Goal: Navigation & Orientation: Find specific page/section

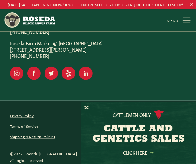
scroll to position [1379, 0]
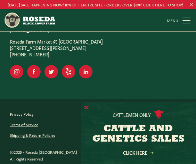
click at [86, 108] on button "X" at bounding box center [86, 108] width 4 height 7
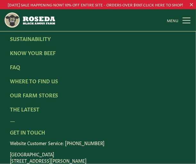
scroll to position [1238, 0]
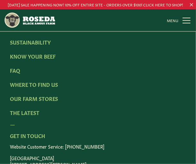
click at [186, 20] on link "MENU CLOSE" at bounding box center [179, 20] width 25 height 13
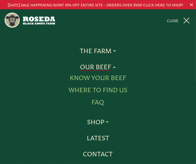
click at [115, 90] on link "Where To Find Us" at bounding box center [98, 90] width 59 height 8
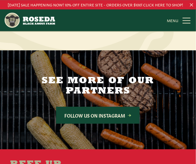
scroll to position [1057, 0]
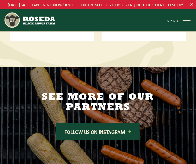
click at [185, 18] on link "MENU CLOSE" at bounding box center [179, 20] width 25 height 13
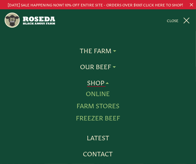
click at [101, 103] on link "Farm Stores" at bounding box center [98, 106] width 43 height 8
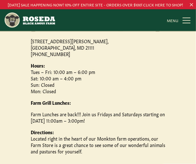
scroll to position [352, 0]
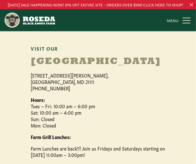
click at [187, 20] on link "MENU CLOSE" at bounding box center [179, 20] width 25 height 13
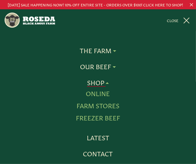
click at [101, 93] on link "Online" at bounding box center [98, 93] width 24 height 8
